Goal: Task Accomplishment & Management: Use online tool/utility

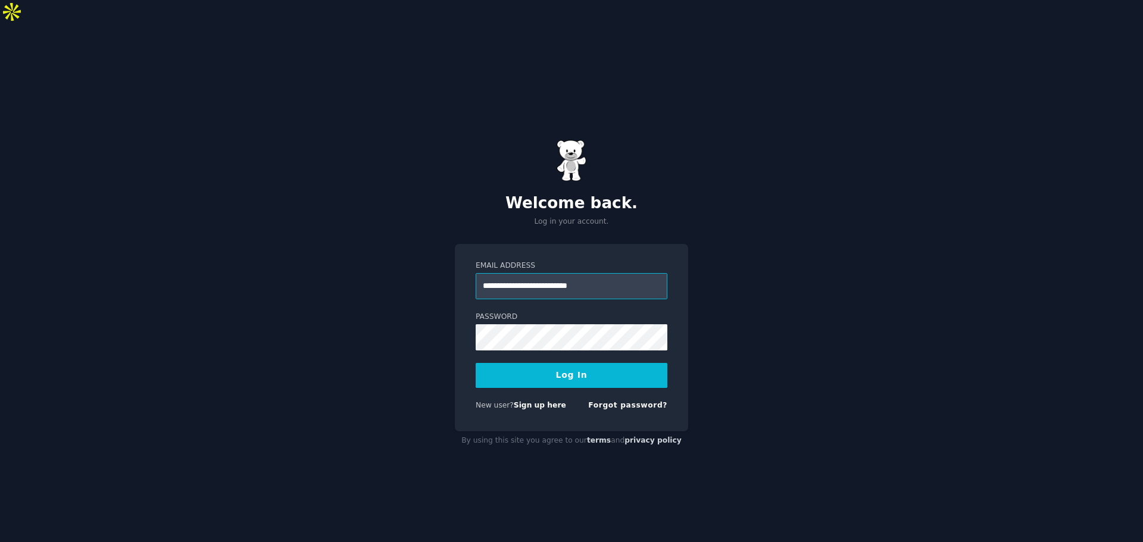
type input "**********"
click at [476, 363] on button "Log In" at bounding box center [572, 375] width 192 height 25
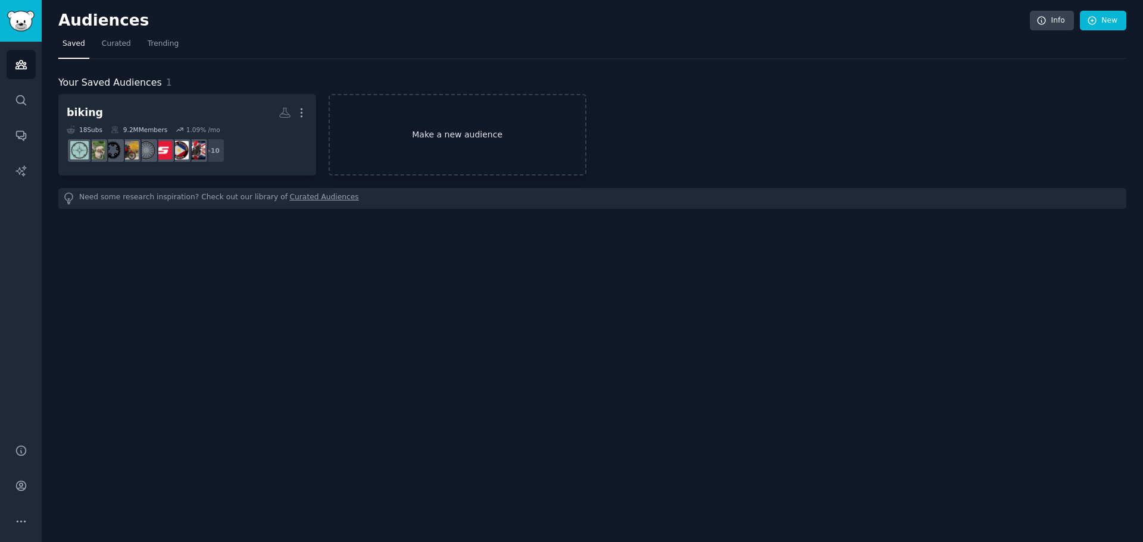
click at [437, 133] on link "Make a new audience" at bounding box center [458, 135] width 258 height 82
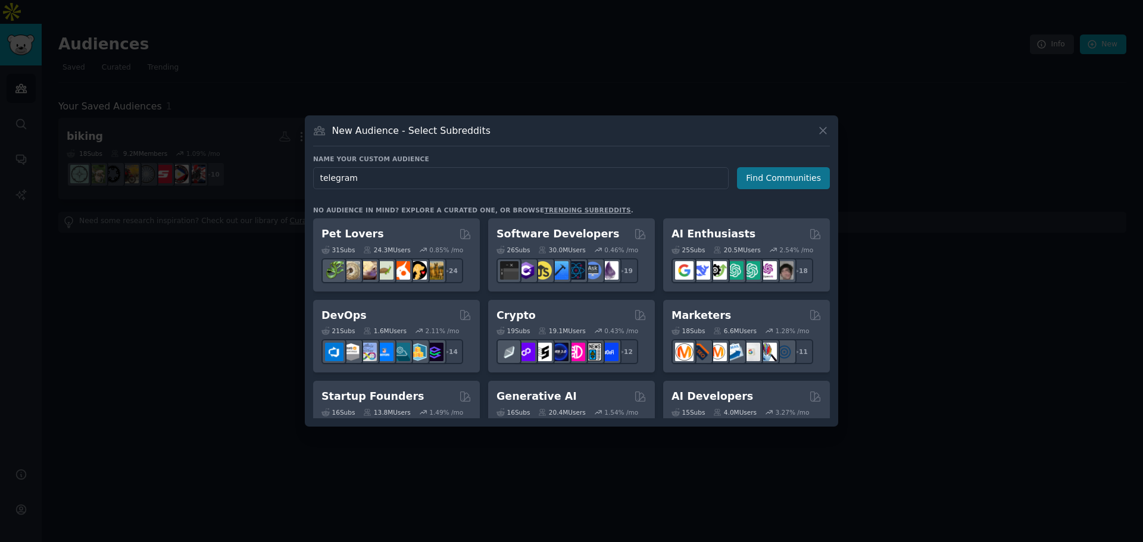
type input "telegram"
click at [781, 174] on button "Find Communities" at bounding box center [783, 178] width 93 height 22
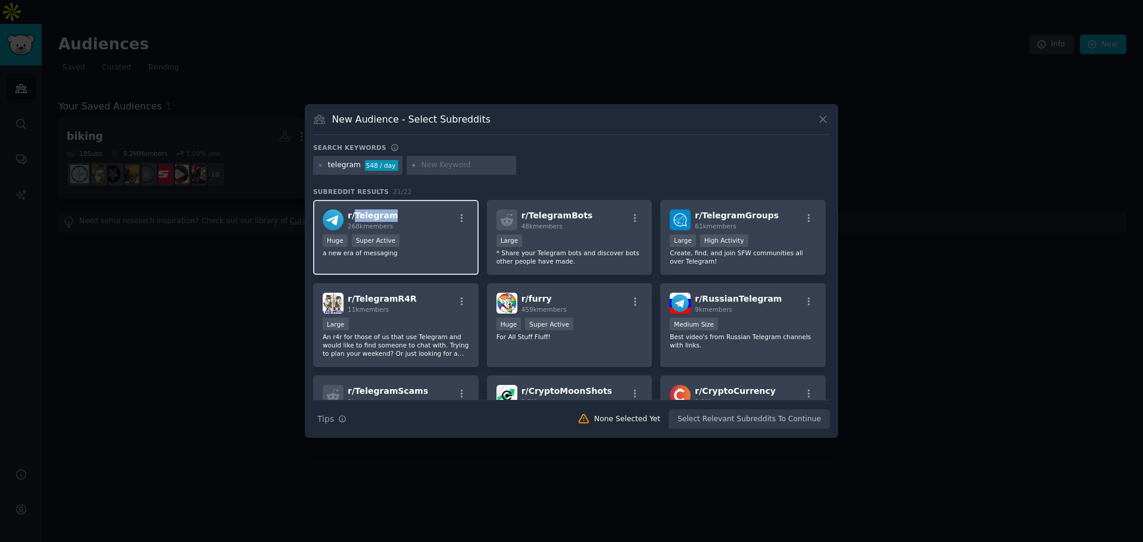
drag, startPoint x: 358, startPoint y: 207, endPoint x: 388, endPoint y: 216, distance: 31.1
click at [388, 216] on div "r/ Telegram 268k members >= 95th percentile for submissions / day Huge Super Ac…" at bounding box center [395, 238] width 165 height 76
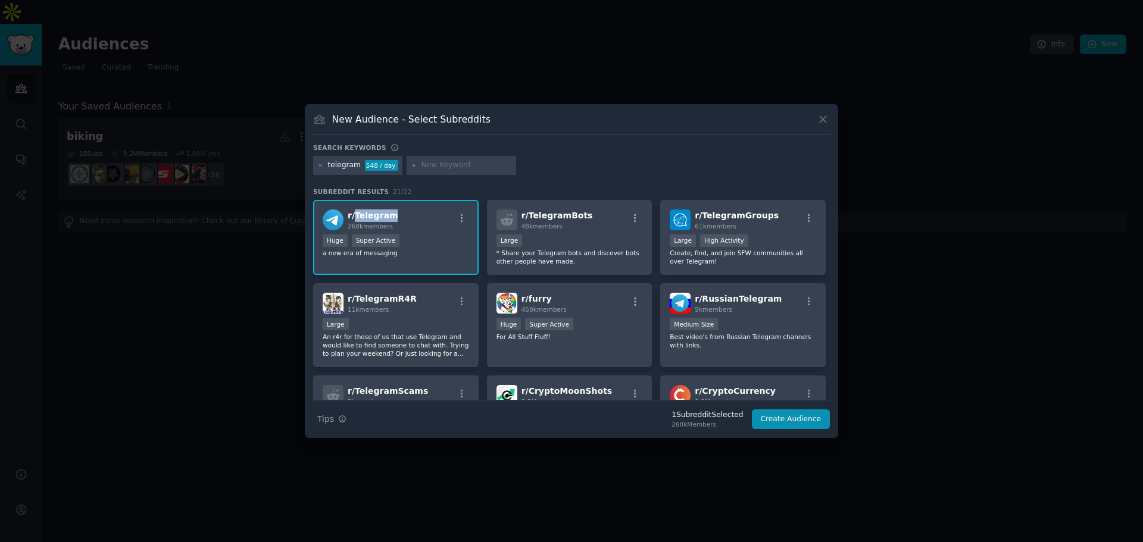
copy span "Telegram"
click at [571, 142] on div "New Audience - Select Subreddits Search keywords telegram 548 / day Subreddit R…" at bounding box center [571, 271] width 533 height 334
drag, startPoint x: 351, startPoint y: 208, endPoint x: 388, endPoint y: 212, distance: 37.7
click at [388, 212] on div "r/ Telegram 268k members >= 95th percentile for submissions / day Huge Super Ac…" at bounding box center [395, 238] width 165 height 76
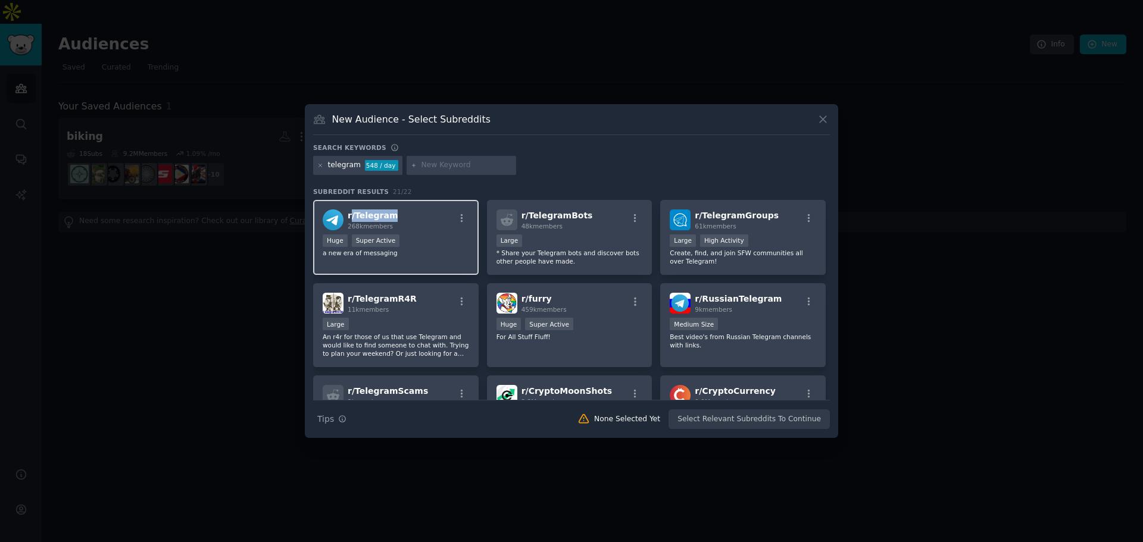
copy span "/ Telegram"
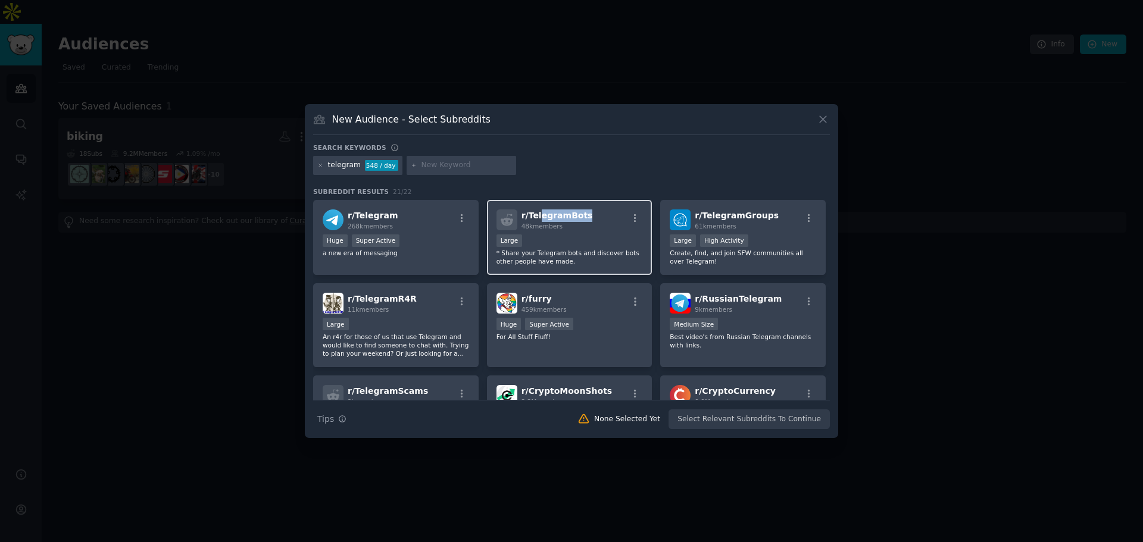
drag, startPoint x: 583, startPoint y: 217, endPoint x: 536, endPoint y: 220, distance: 47.1
click at [536, 220] on div "r/ TelegramBots 48k members" at bounding box center [569, 219] width 146 height 21
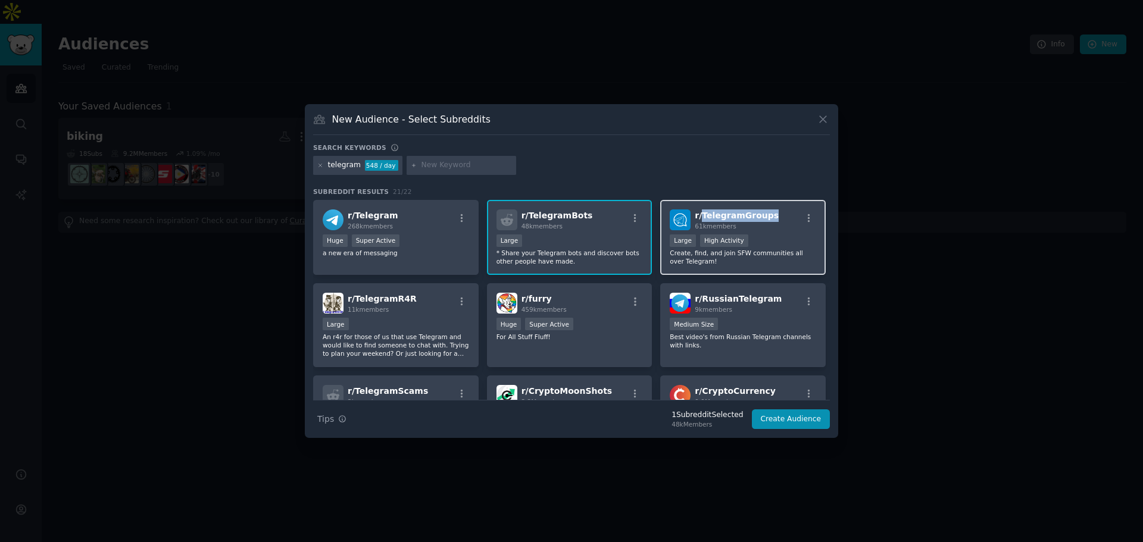
drag, startPoint x: 769, startPoint y: 213, endPoint x: 699, endPoint y: 218, distance: 70.4
click at [699, 218] on div "r/ TelegramGroups 61k members" at bounding box center [743, 219] width 146 height 21
copy span "TelegramGroups"
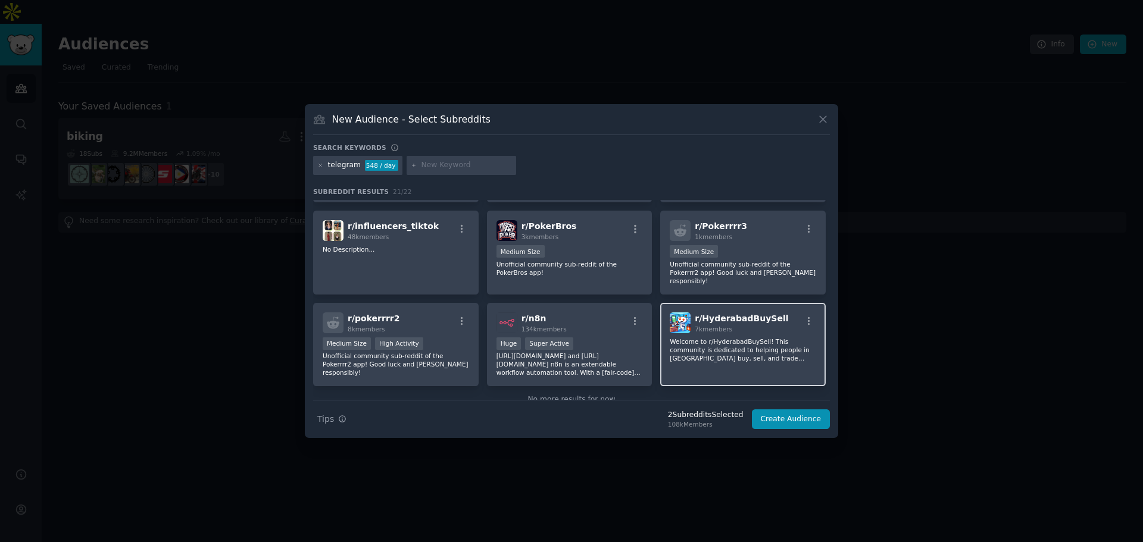
scroll to position [452, 0]
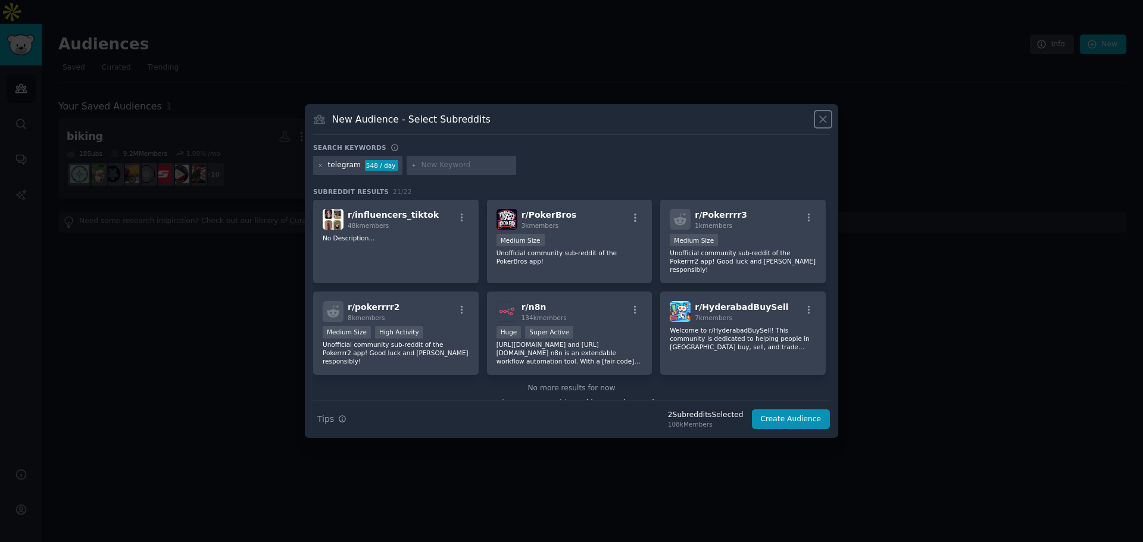
click at [817, 115] on icon at bounding box center [823, 119] width 12 height 12
